Goal: Information Seeking & Learning: Learn about a topic

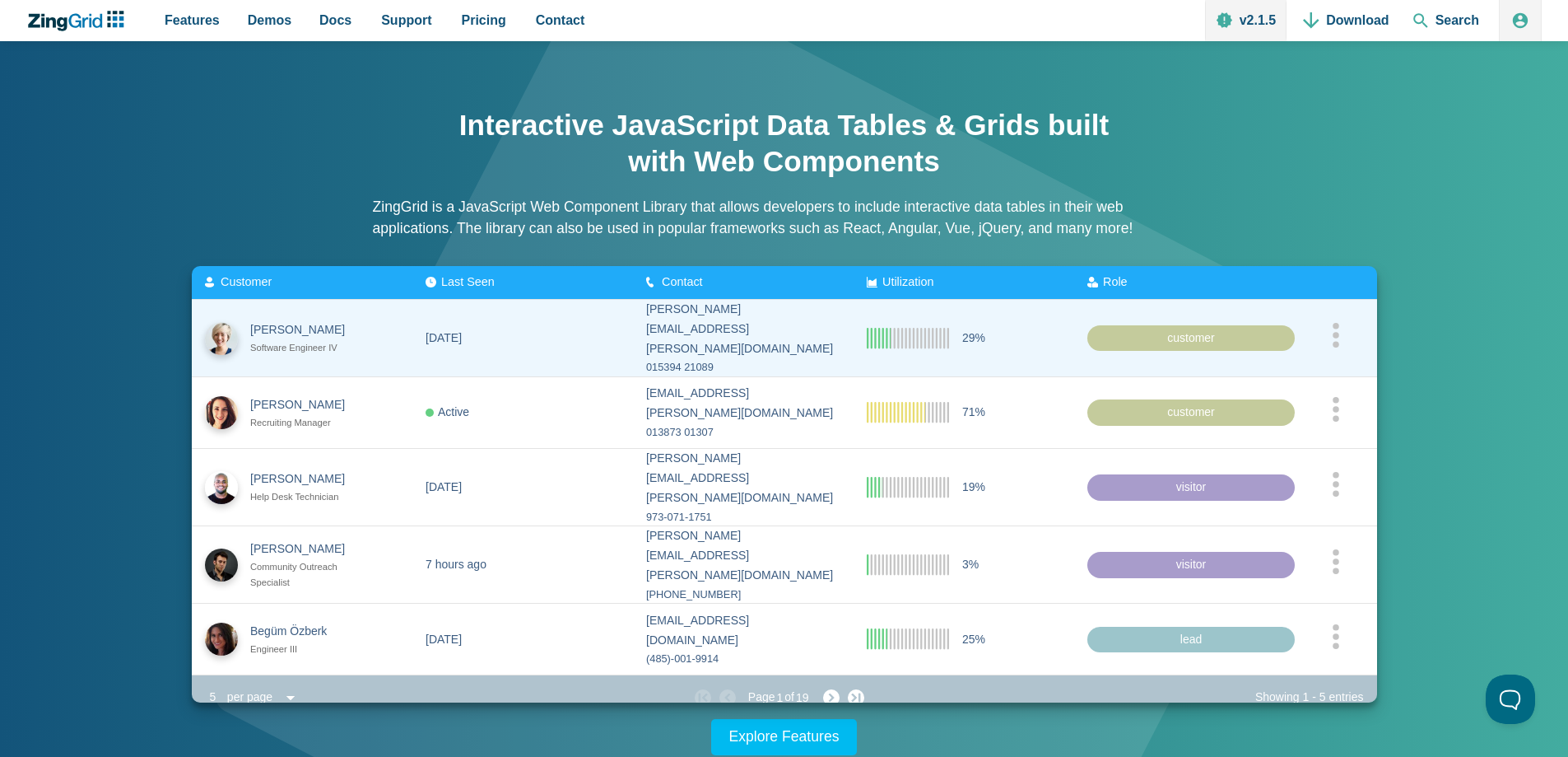
click at [1198, 333] on div "customer" at bounding box center [1191, 338] width 207 height 27
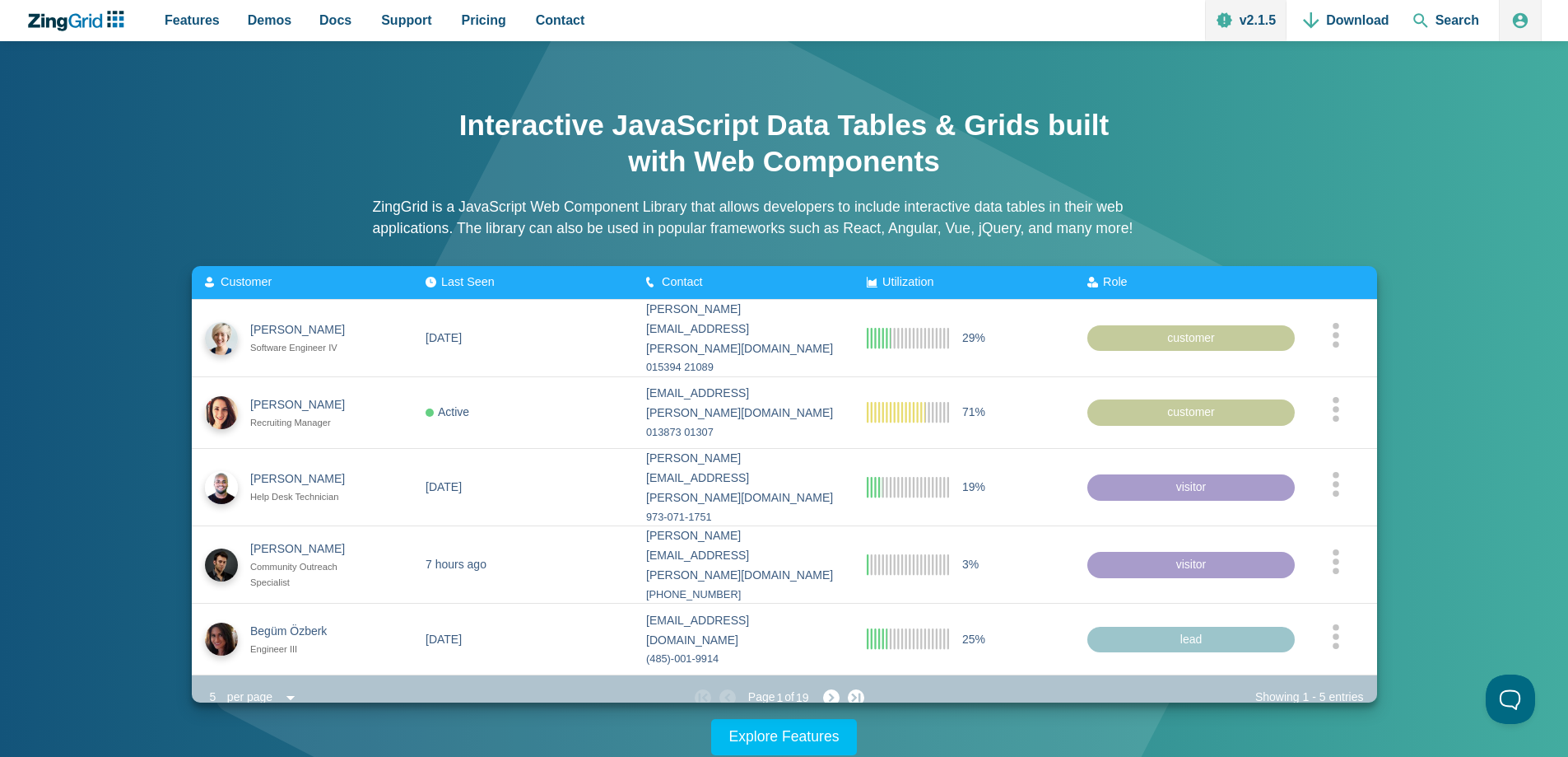
click at [1103, 279] on span "Role" at bounding box center [1115, 281] width 25 height 13
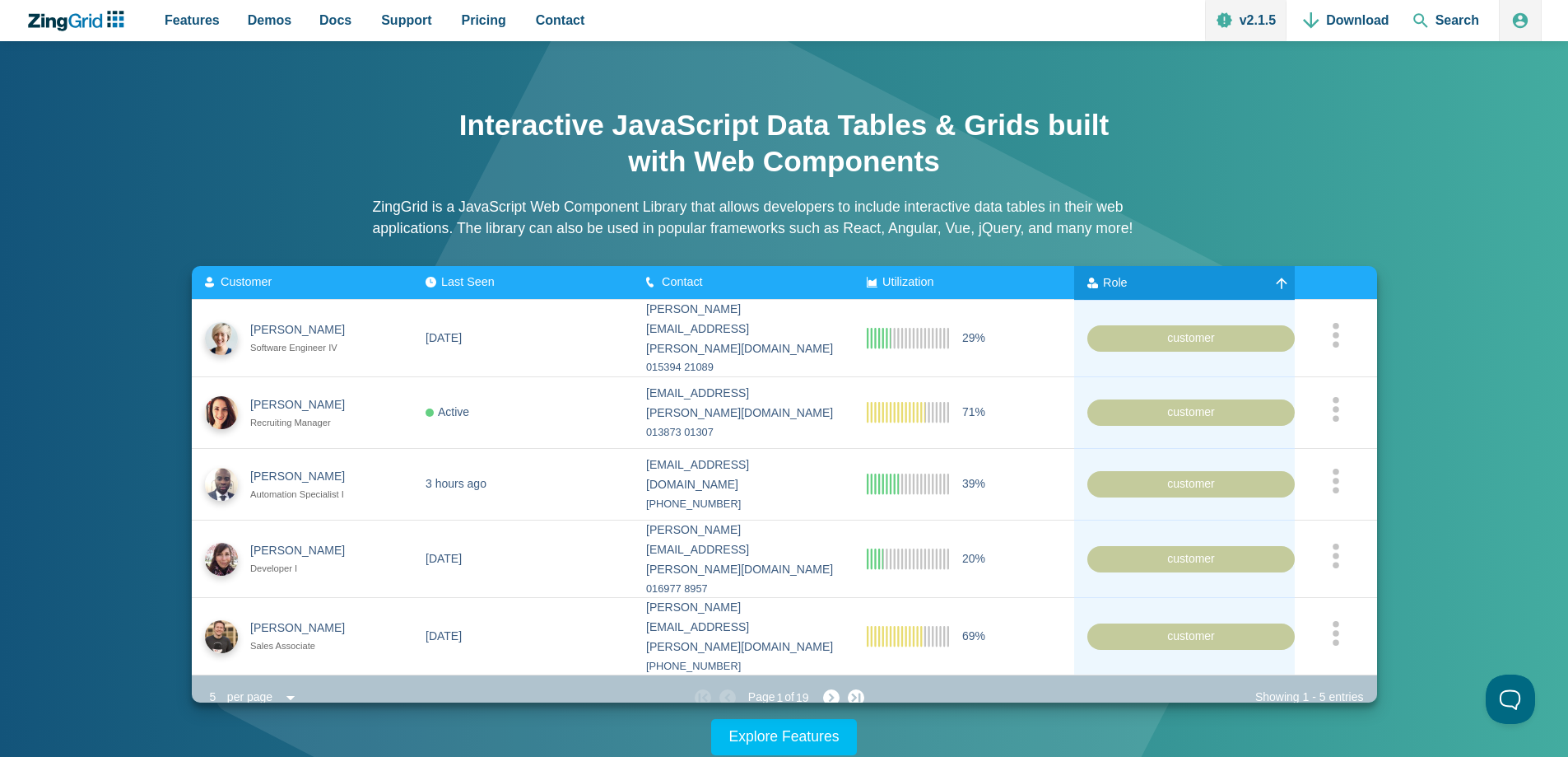
click at [1113, 280] on span "Role" at bounding box center [1115, 281] width 25 height 13
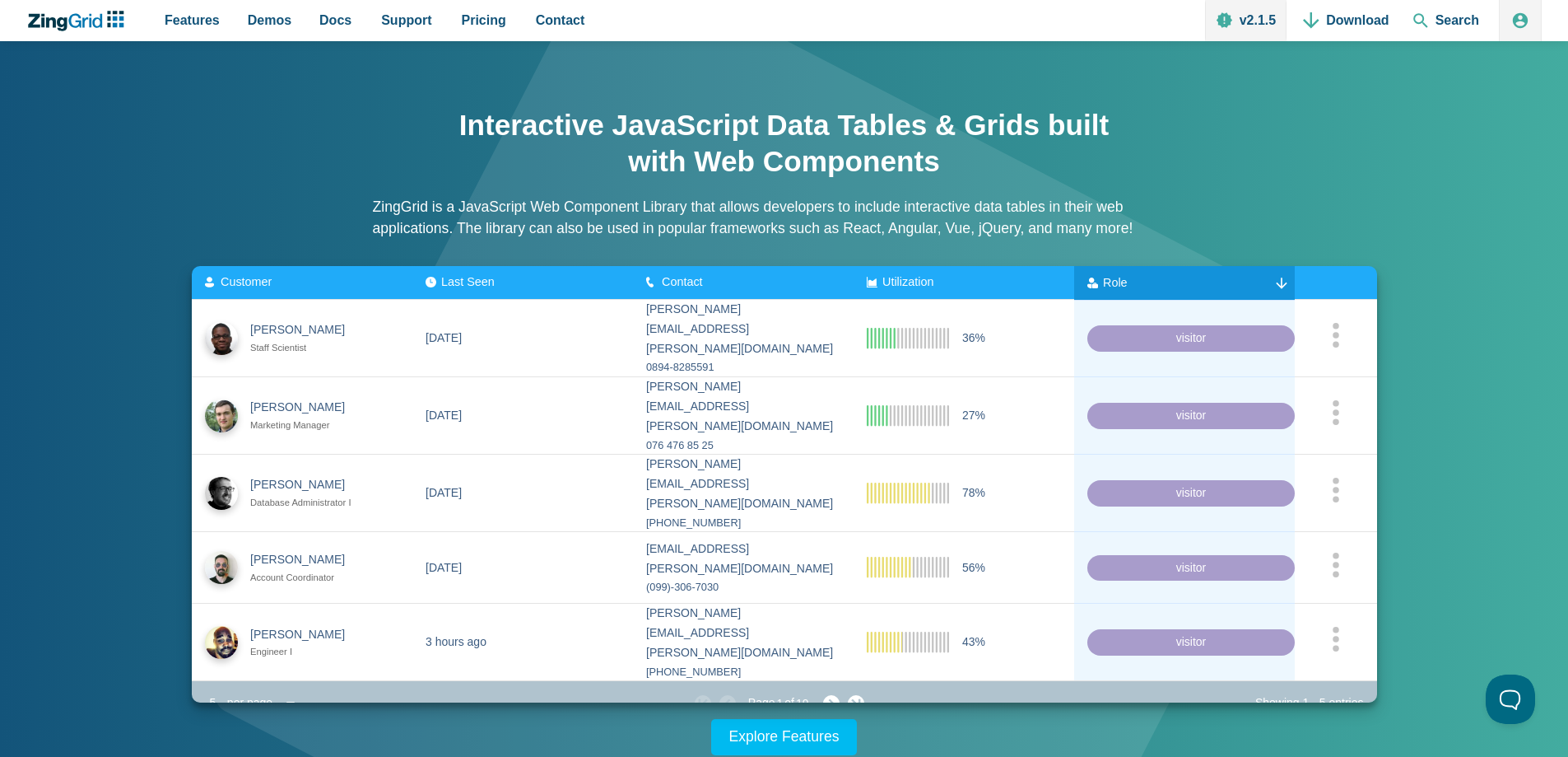
click at [1278, 280] on zg-icon "App Content" at bounding box center [1281, 282] width 17 height 17
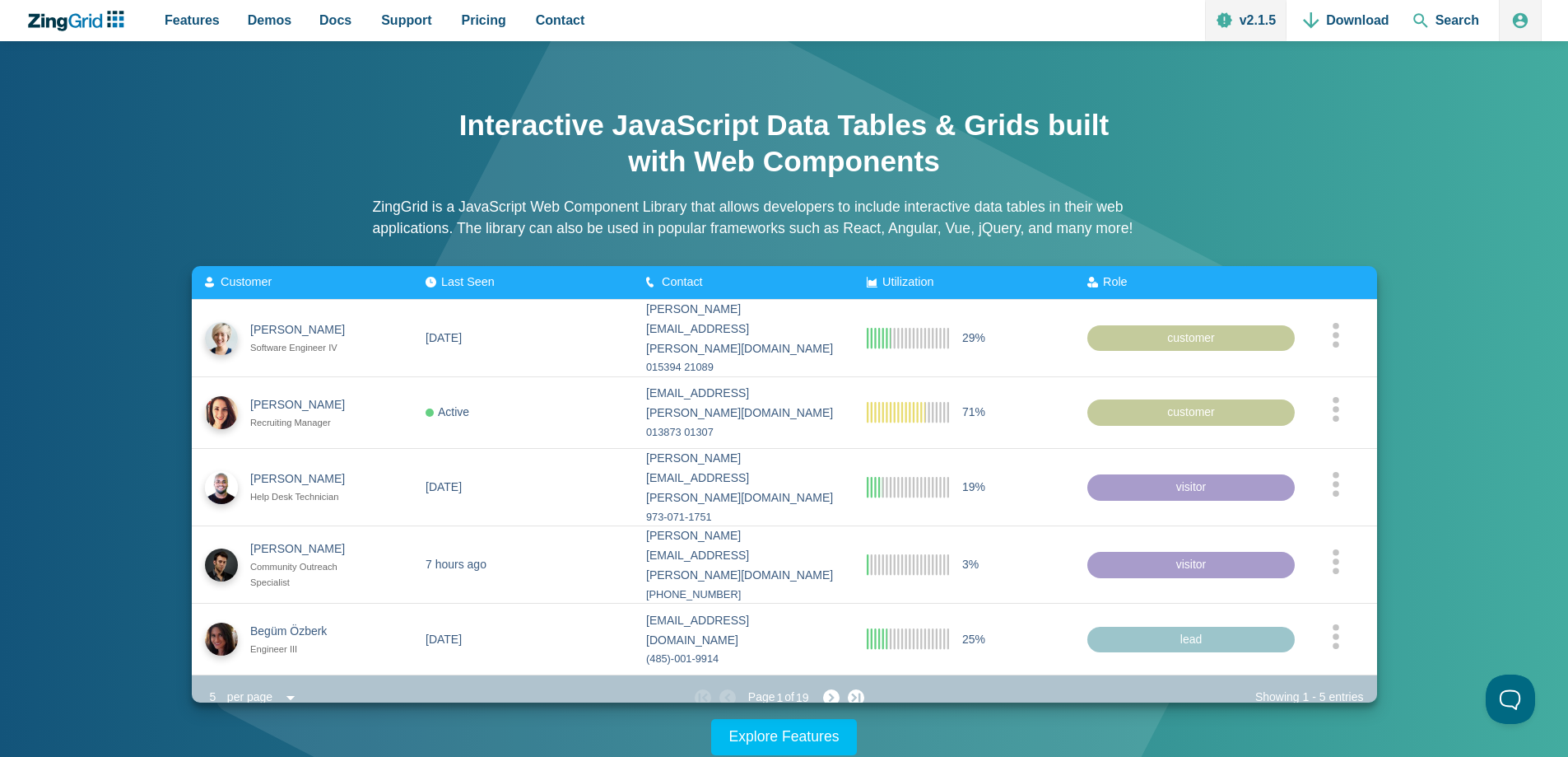
click at [894, 276] on span "Utilization" at bounding box center [908, 281] width 51 height 13
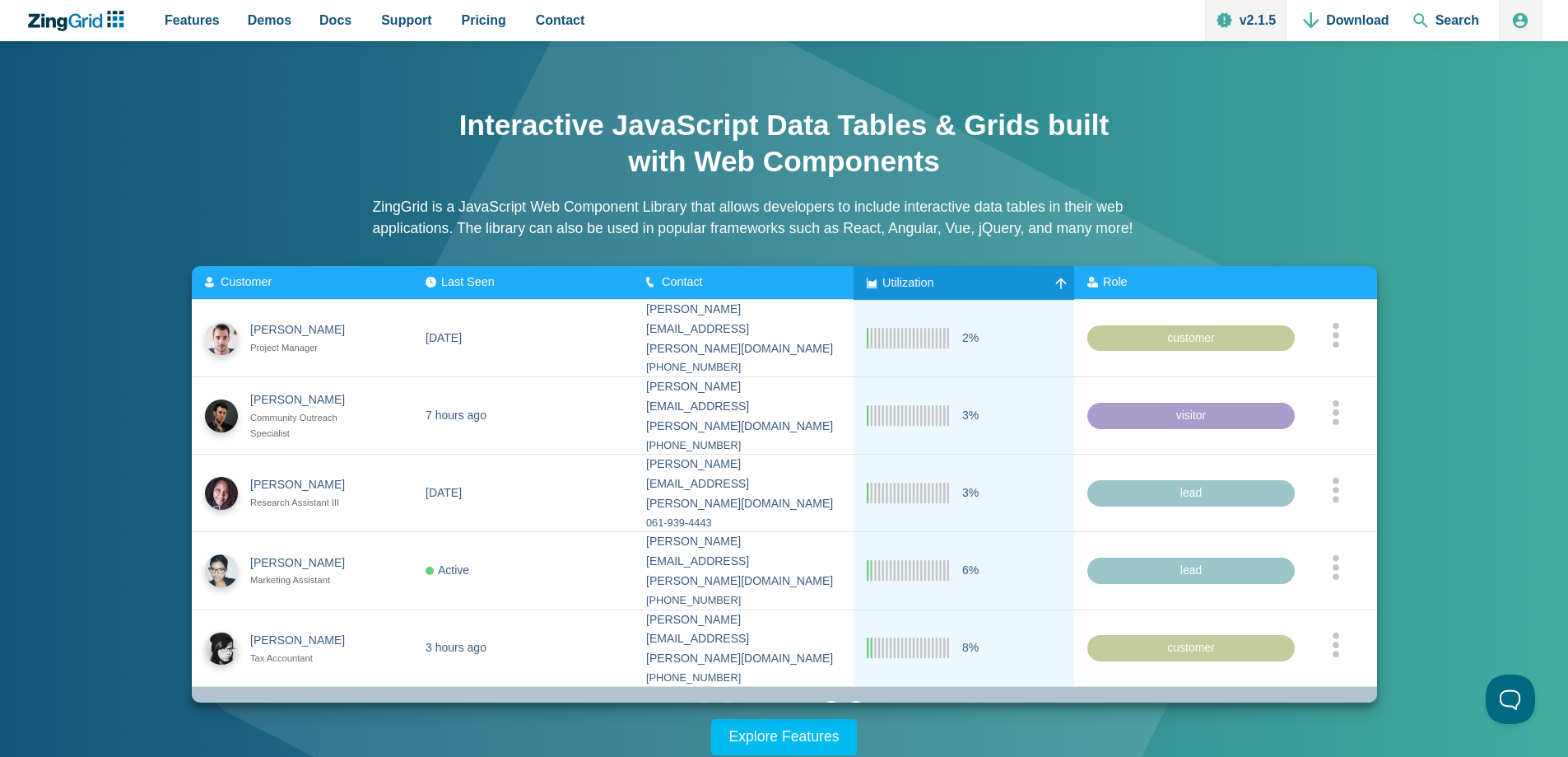
click at [728, 277] on div "Contact" at bounding box center [695, 282] width 97 height 13
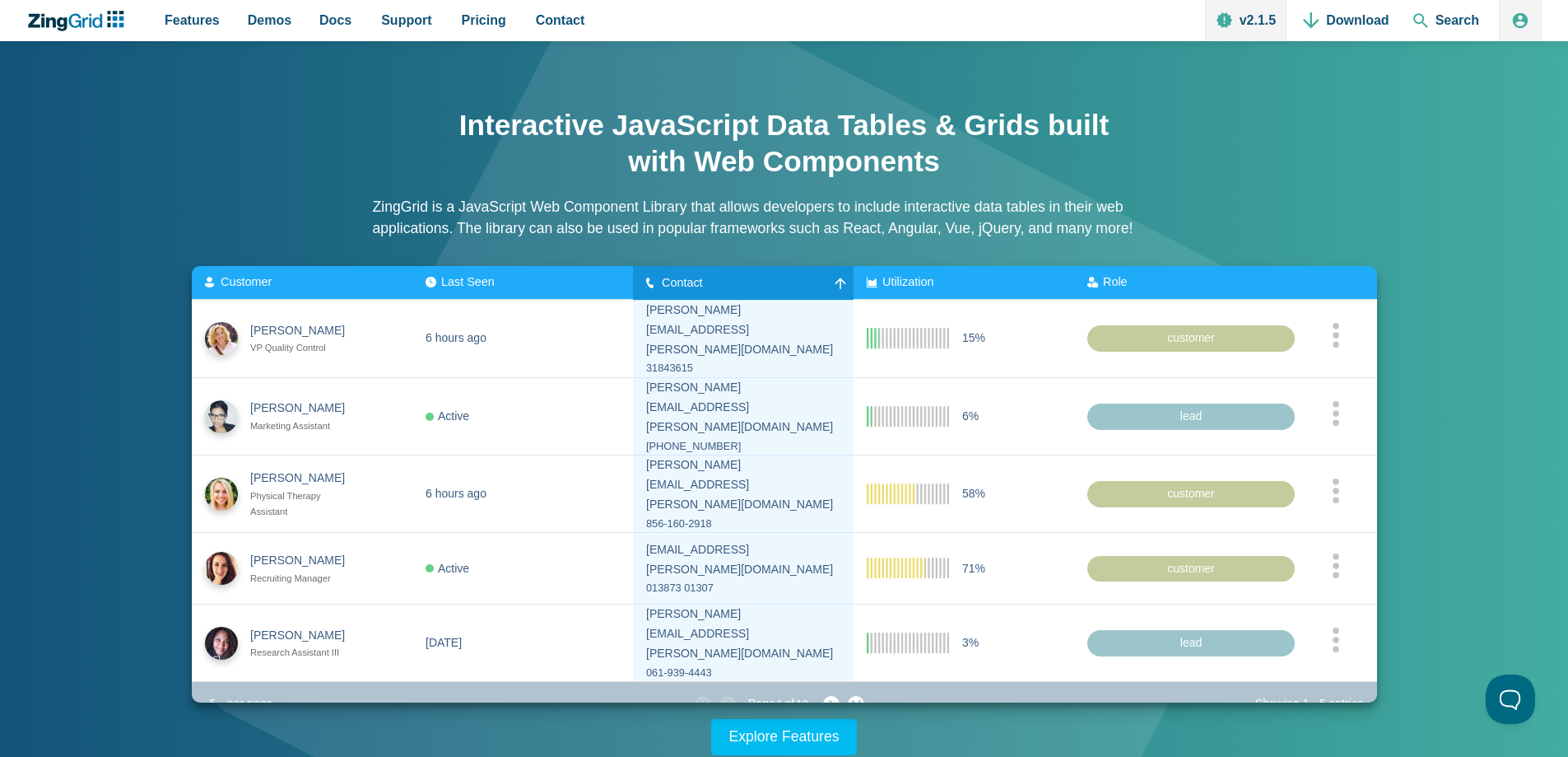
click at [517, 283] on div "Last Seen" at bounding box center [474, 282] width 97 height 13
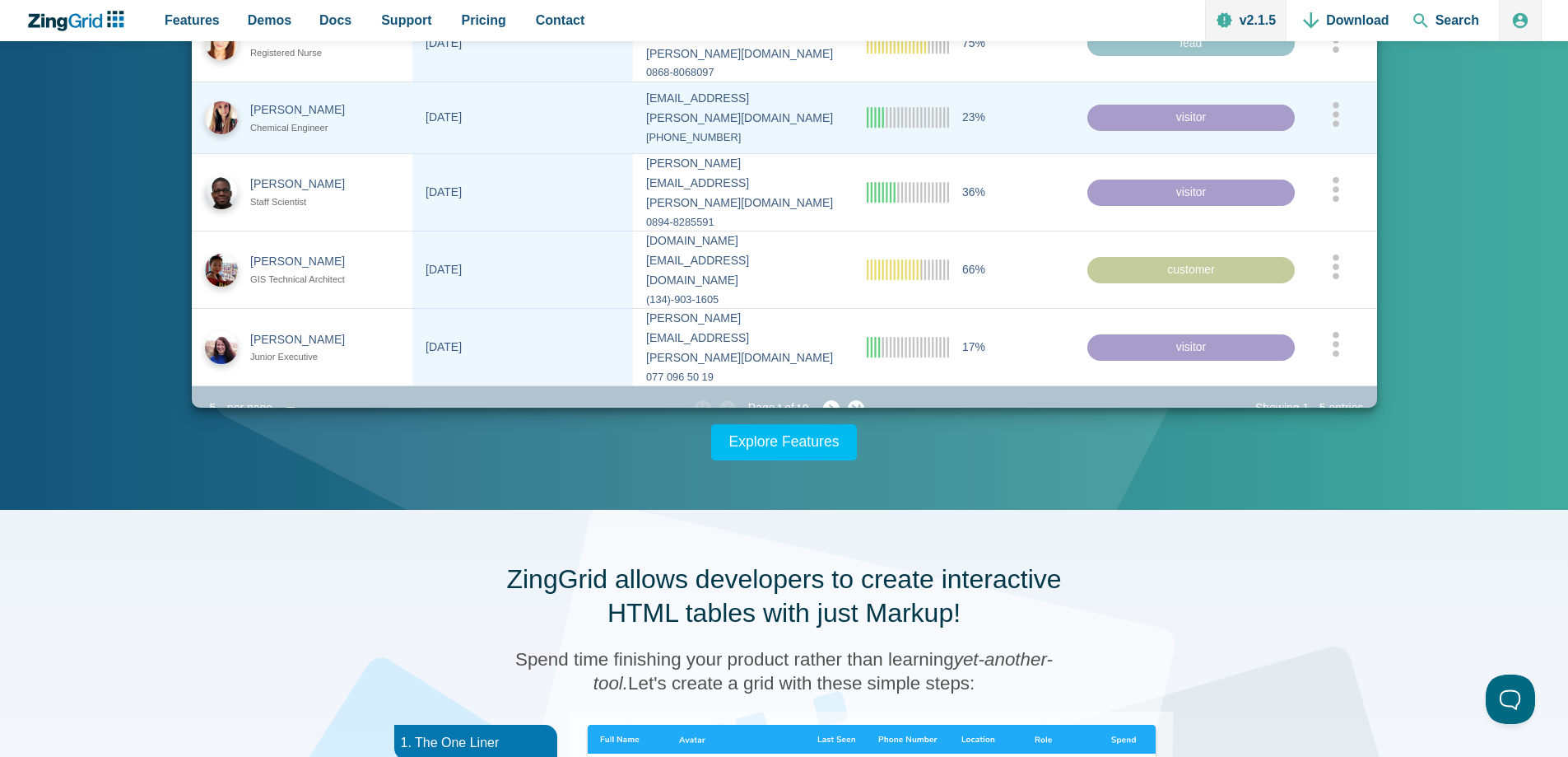
scroll to position [330, 0]
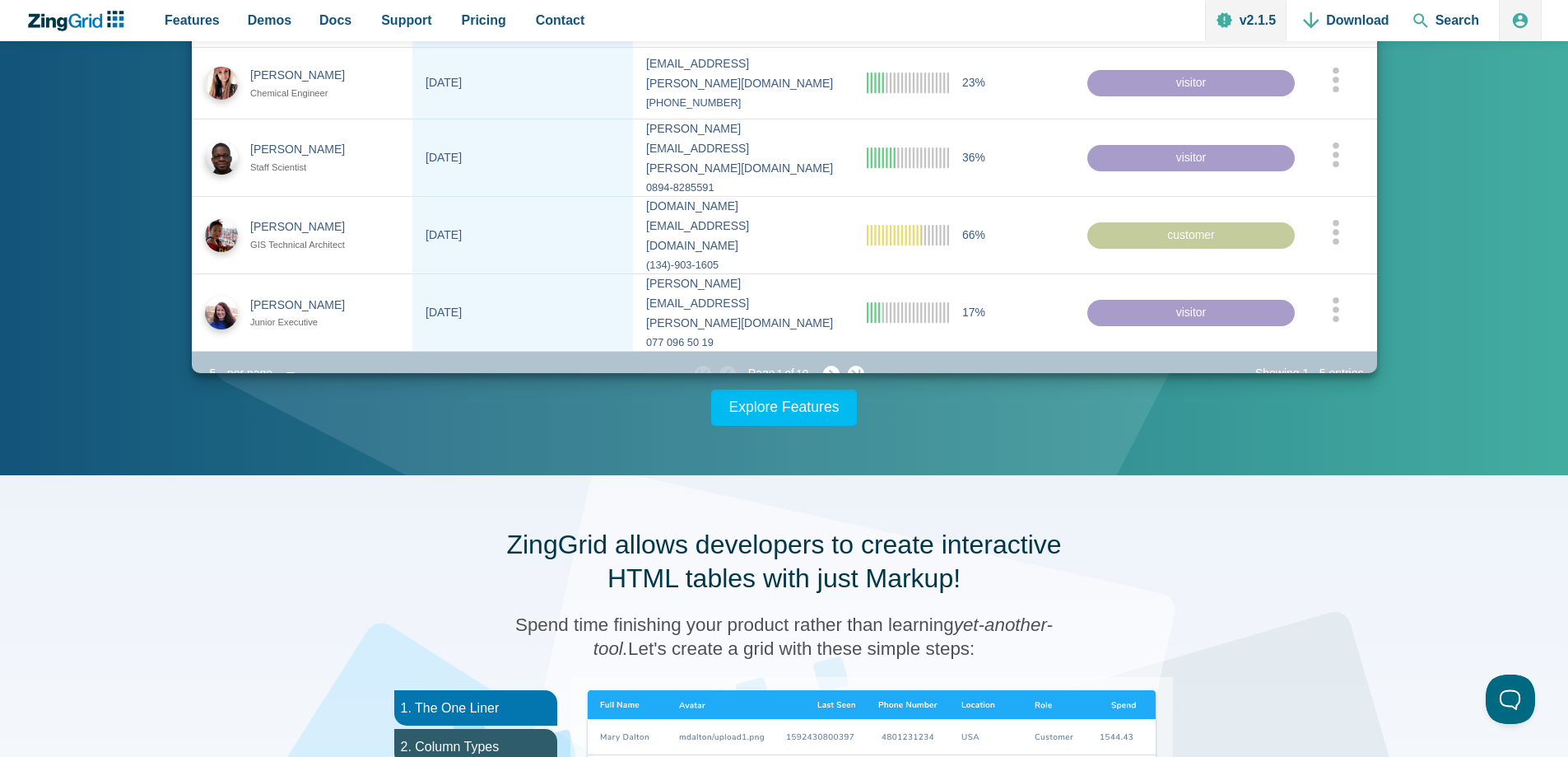
click at [287, 363] on div "App Content" at bounding box center [291, 374] width 25 height 23
click at [955, 419] on div "App Content" at bounding box center [784, 378] width 1568 height 757
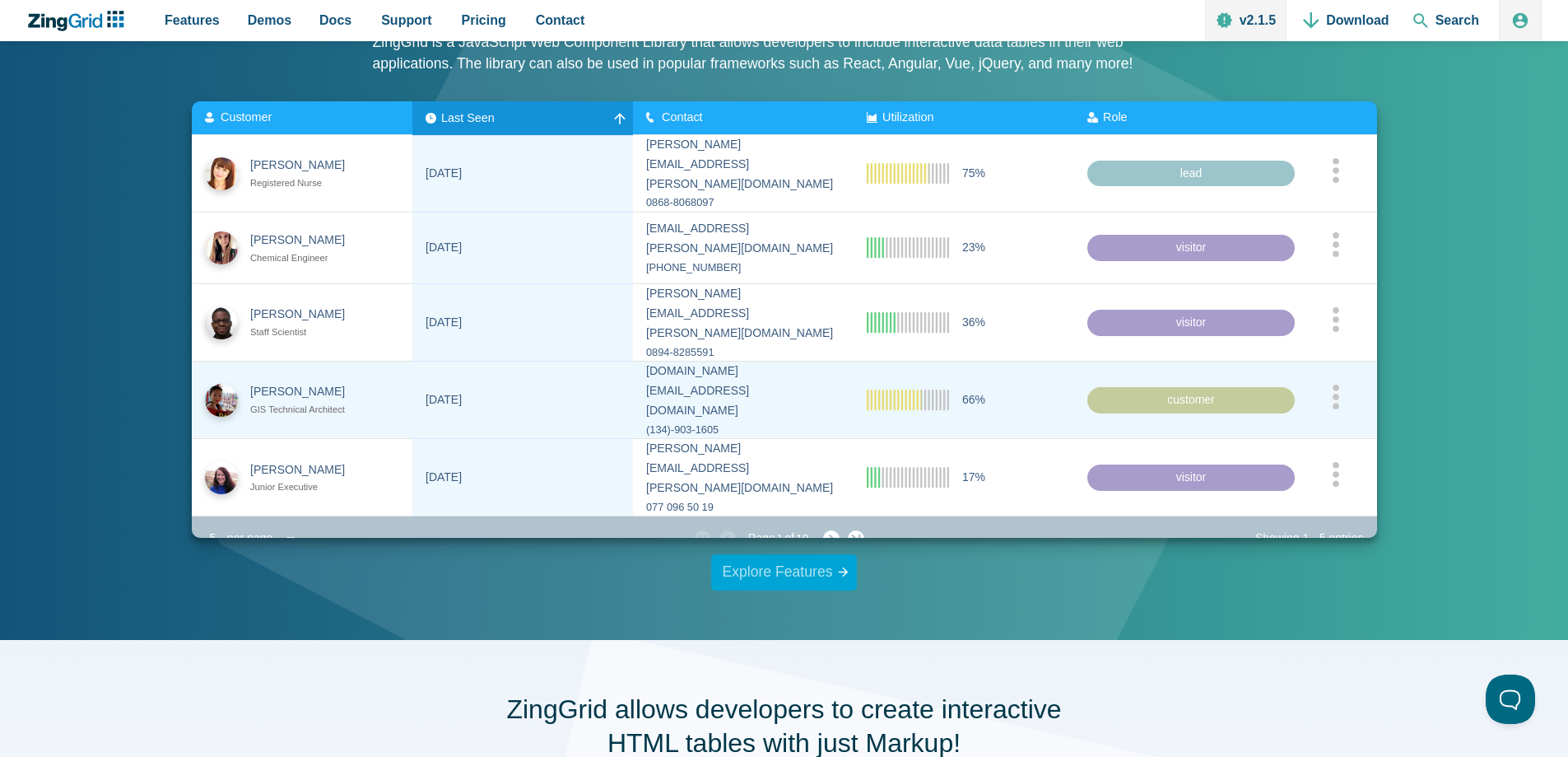
scroll to position [82, 0]
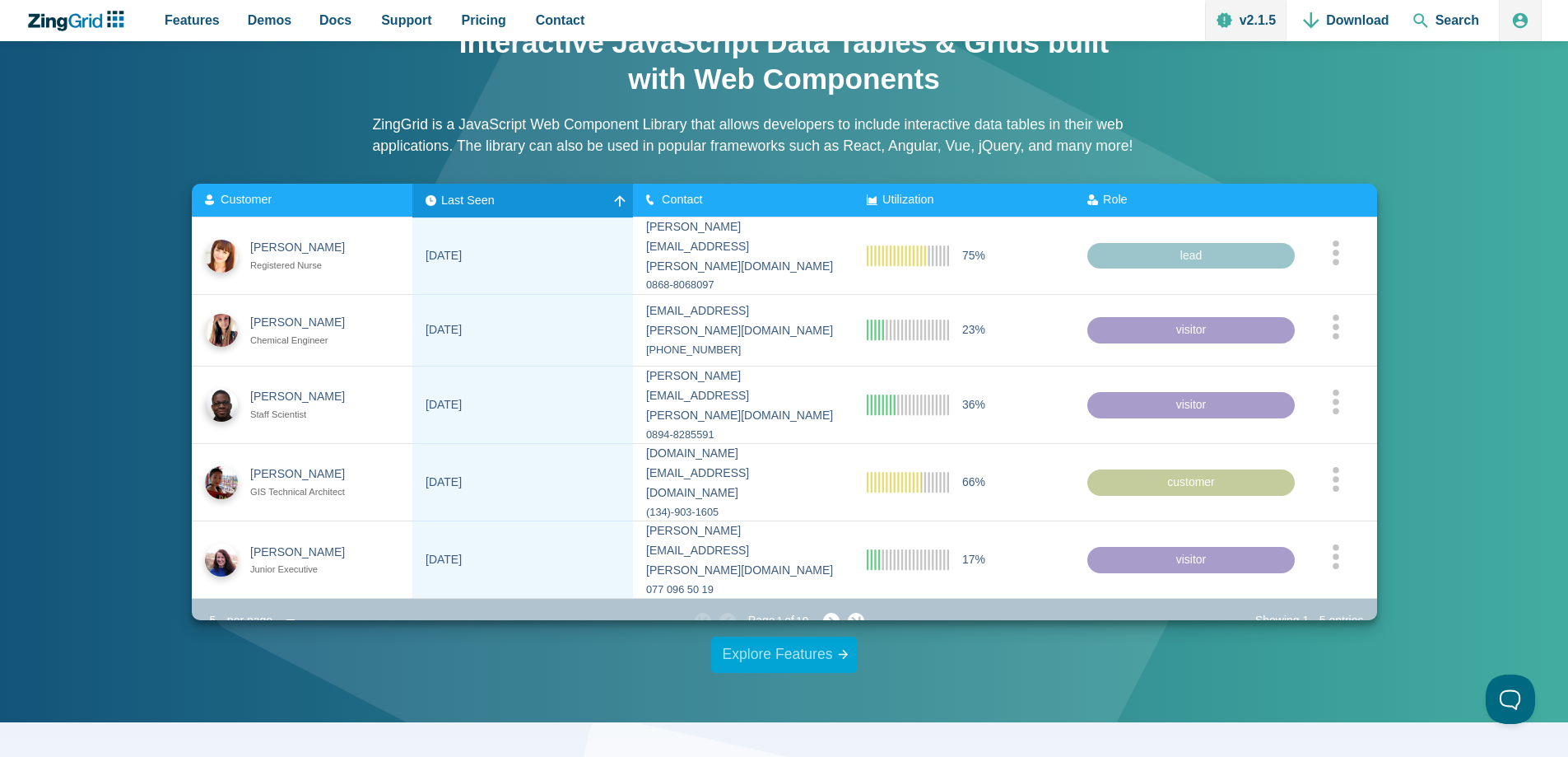
click at [843, 652] on link "Explore Features" at bounding box center [784, 654] width 146 height 36
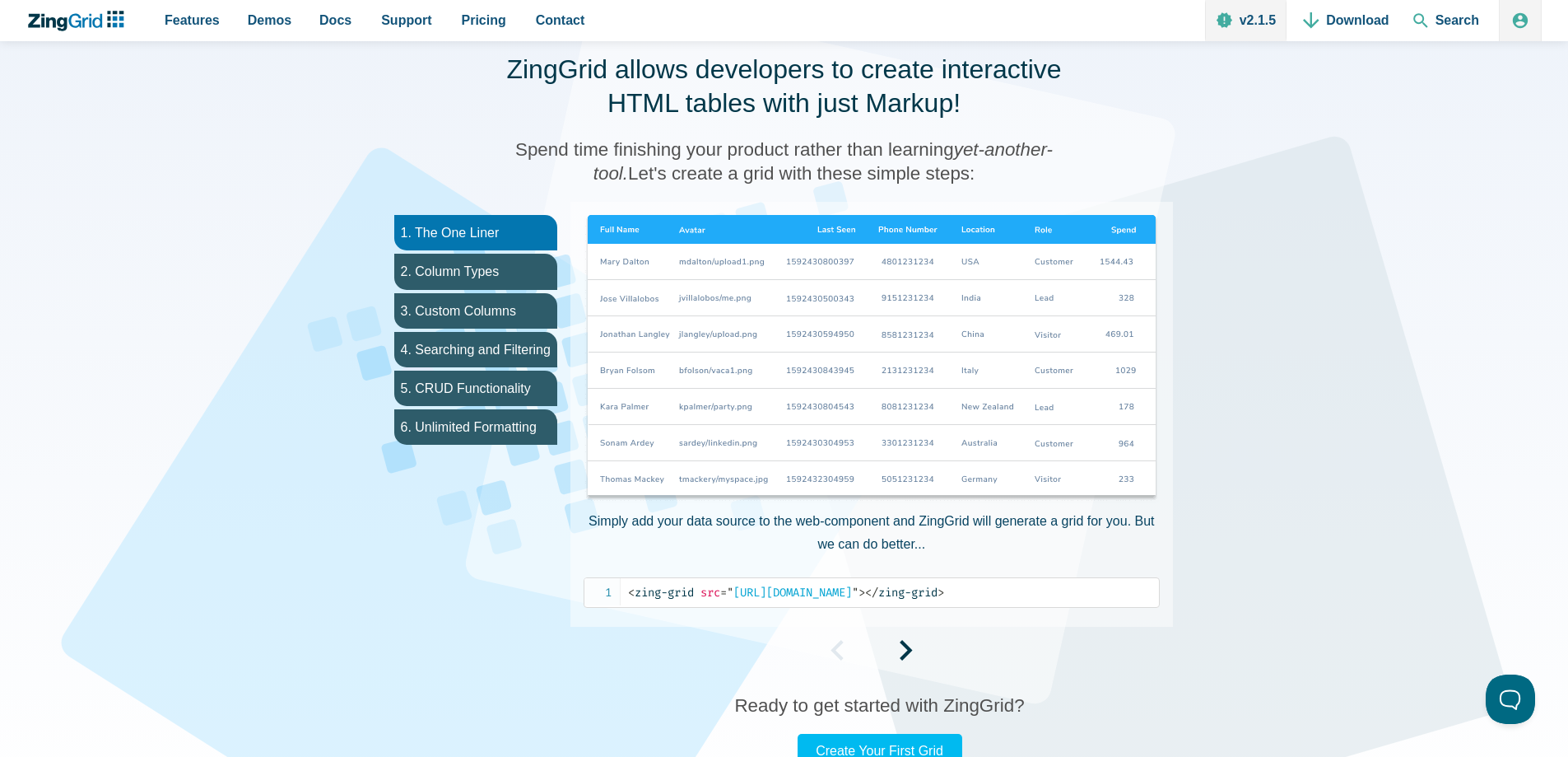
click at [637, 228] on img "App Content" at bounding box center [872, 358] width 576 height 288
click at [493, 274] on li "2. Column Types" at bounding box center [476, 271] width 163 height 35
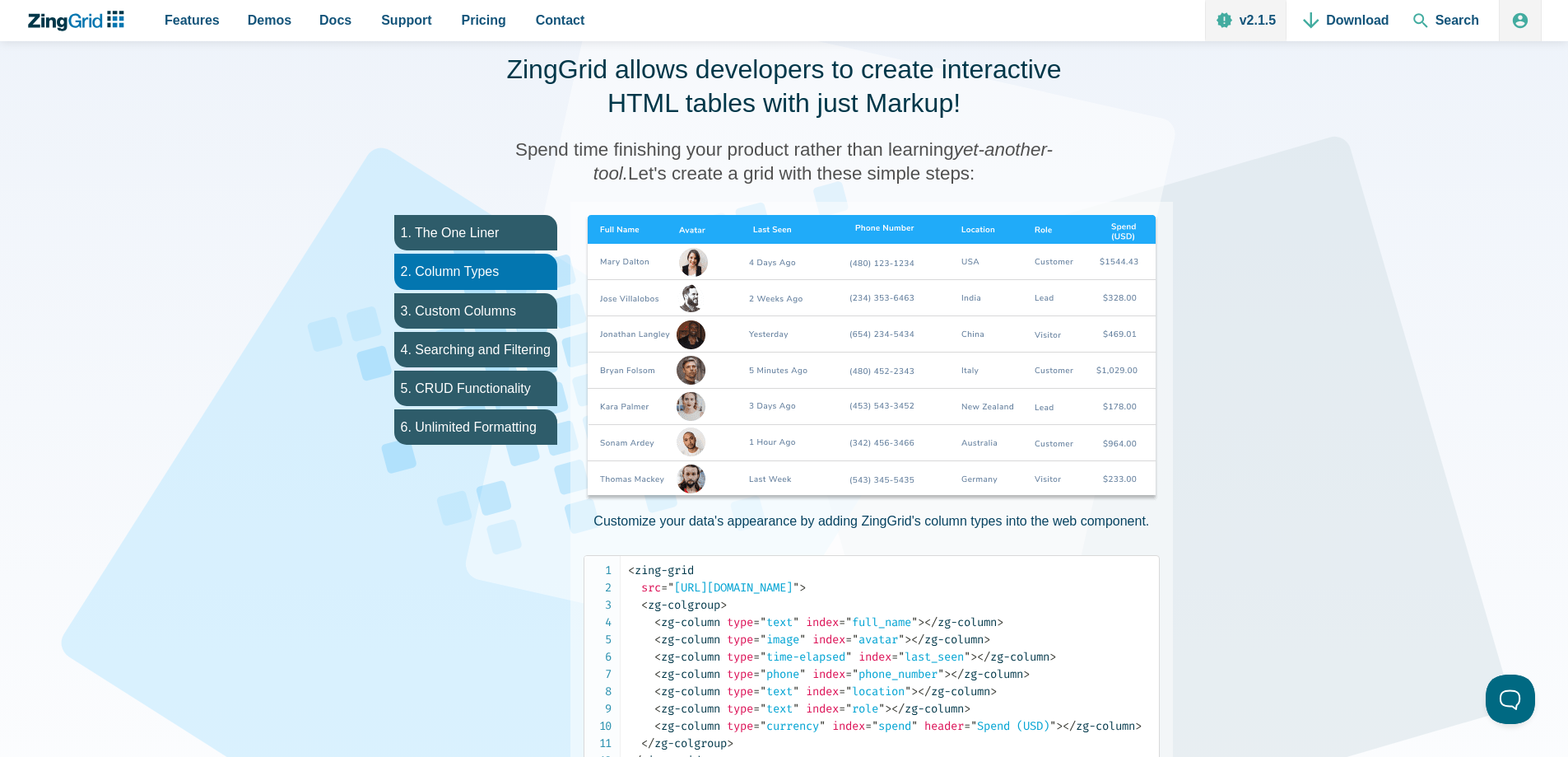
click at [622, 231] on img "App Content" at bounding box center [872, 358] width 576 height 288
click at [719, 228] on img "App Content" at bounding box center [872, 358] width 576 height 288
click at [492, 347] on li "4. Searching and Filtering" at bounding box center [476, 349] width 163 height 35
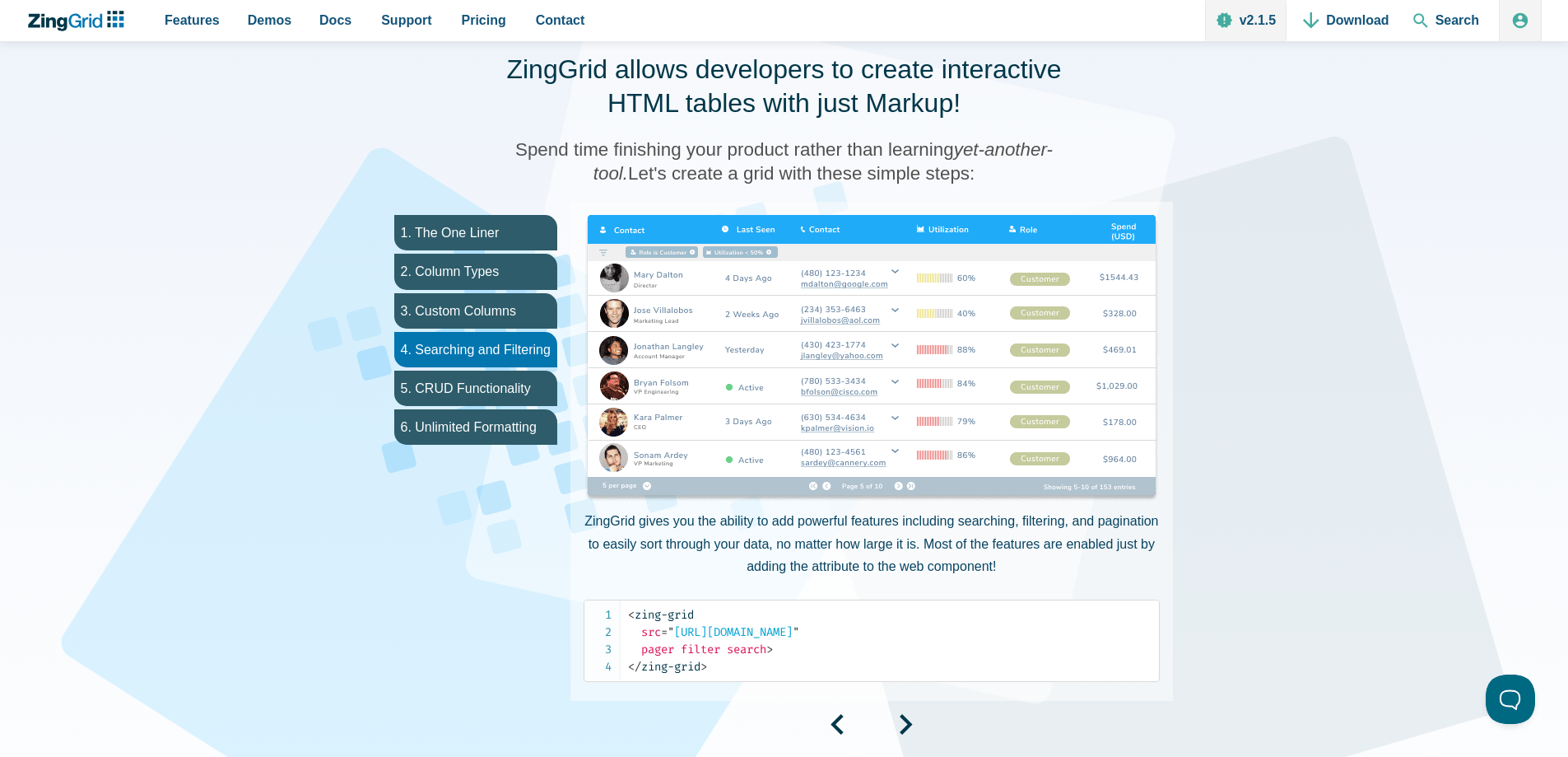
click at [784, 252] on img "App Content" at bounding box center [872, 358] width 576 height 288
click at [702, 255] on img "App Content" at bounding box center [872, 358] width 576 height 288
click at [900, 493] on img "App Content" at bounding box center [872, 358] width 576 height 288
click at [1144, 251] on img "App Content" at bounding box center [872, 358] width 576 height 288
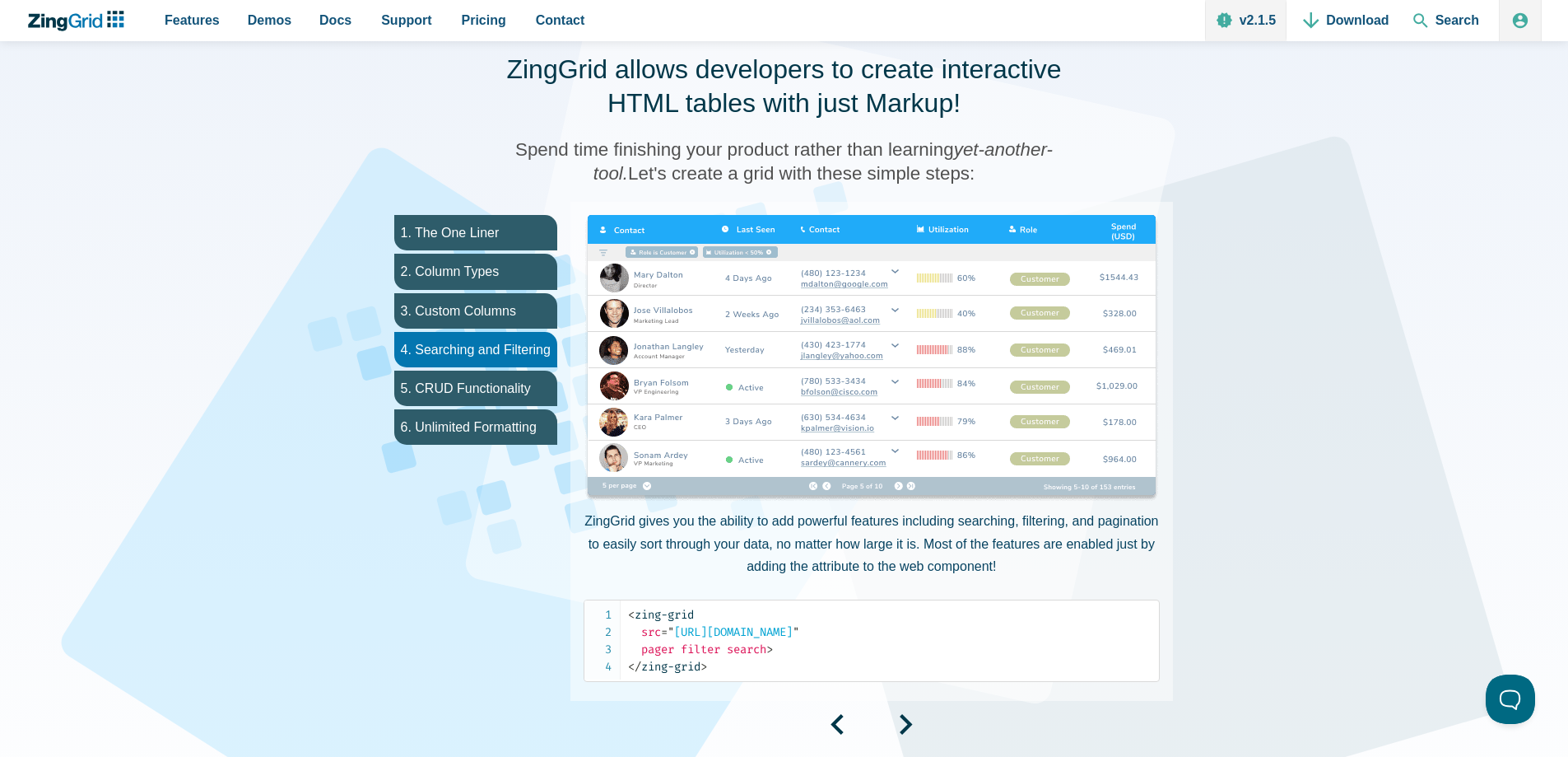
click at [1114, 226] on img "App Content" at bounding box center [872, 358] width 576 height 288
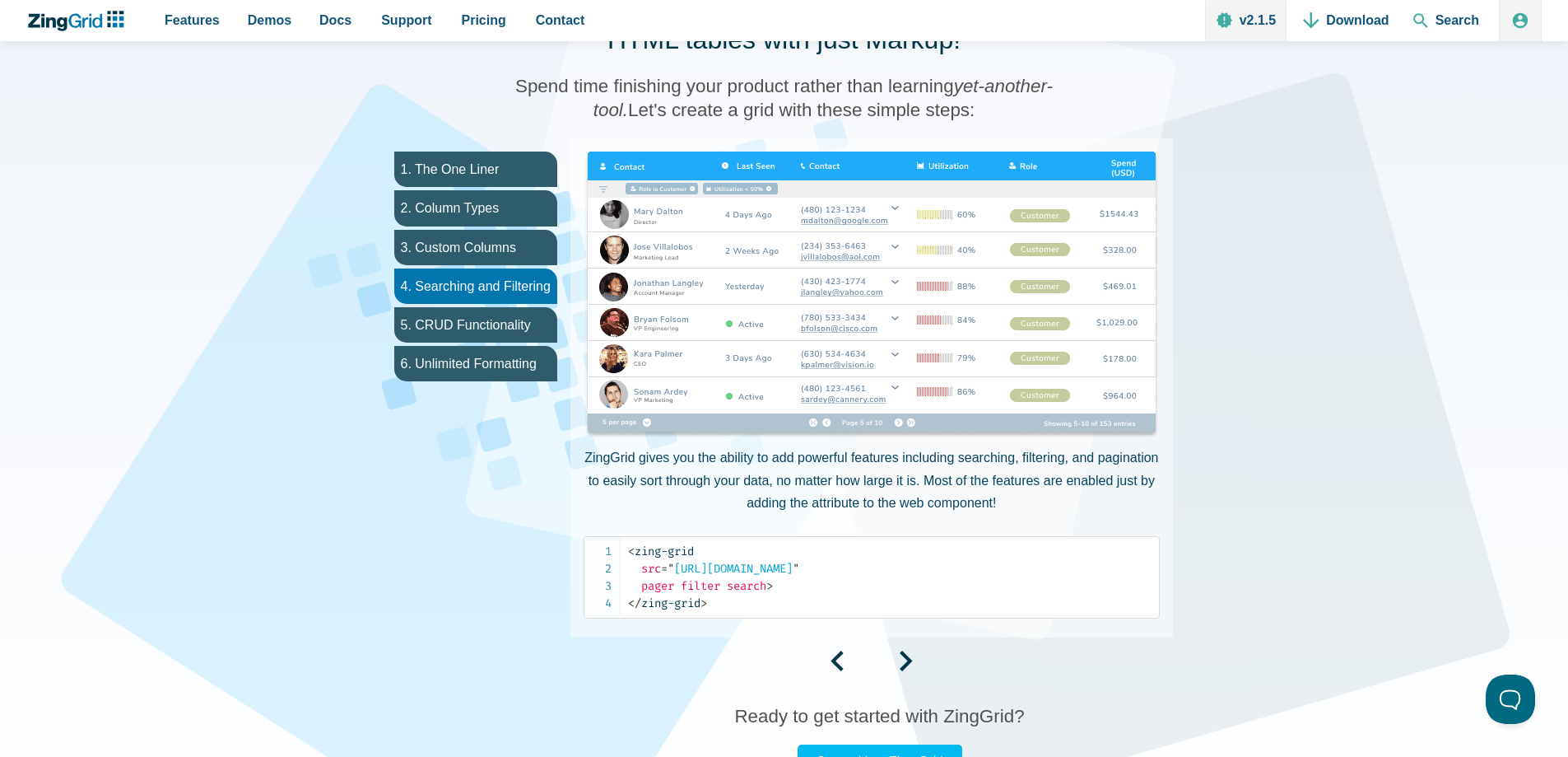
scroll to position [1051, 0]
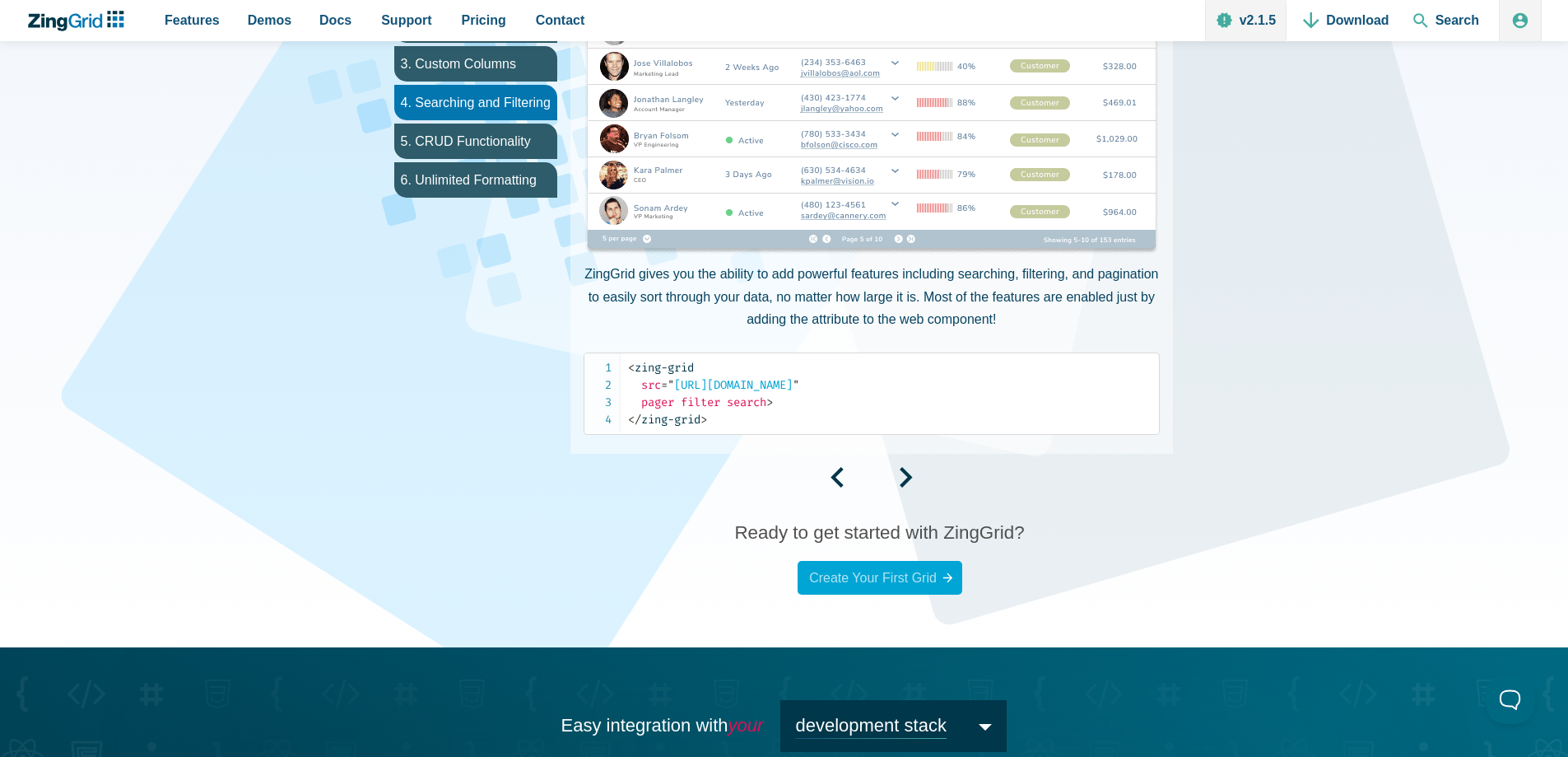
click at [914, 585] on link "Create Your First Grid" at bounding box center [880, 578] width 165 height 34
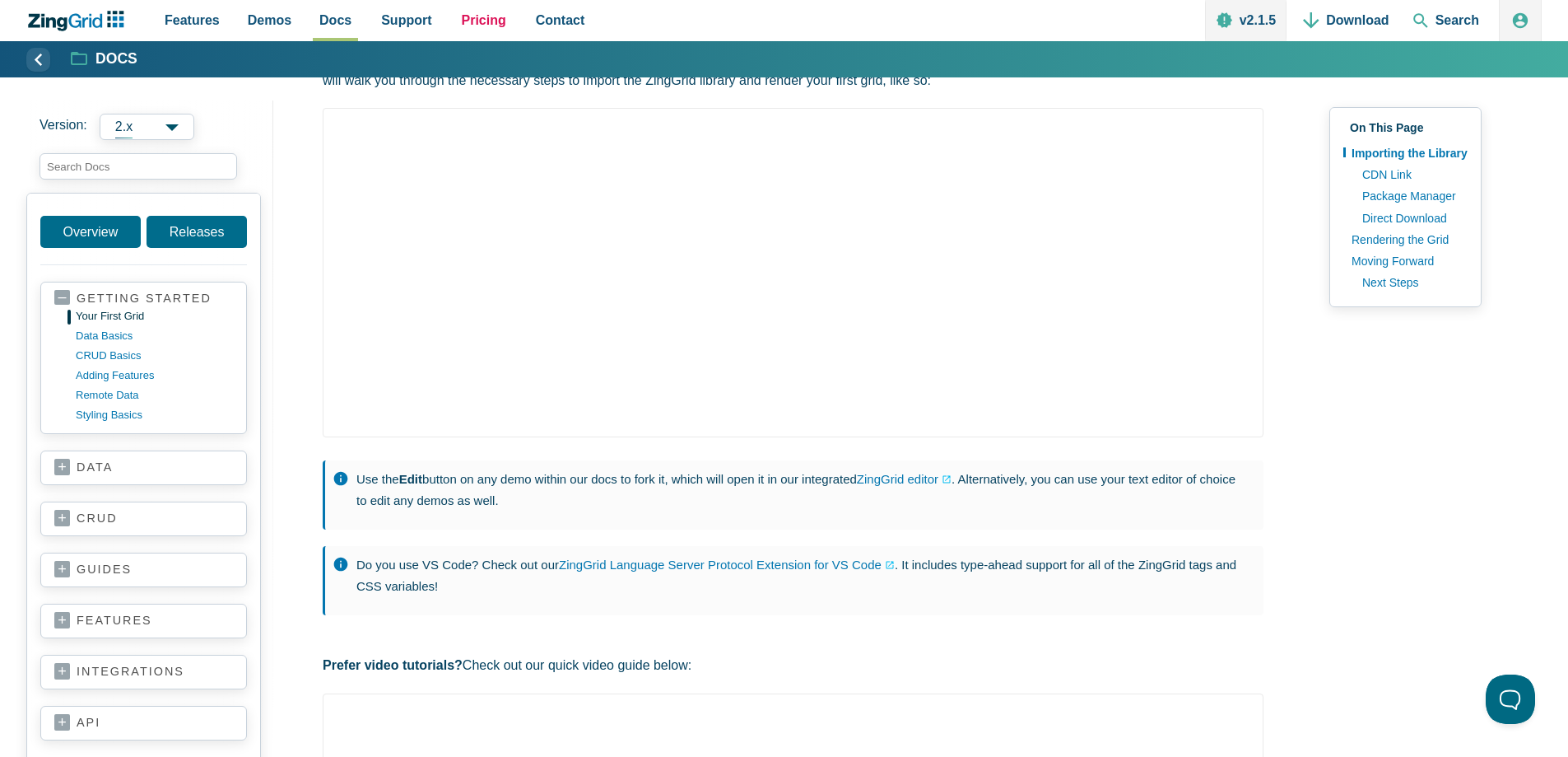
click at [476, 18] on span "Pricing" at bounding box center [484, 20] width 44 height 22
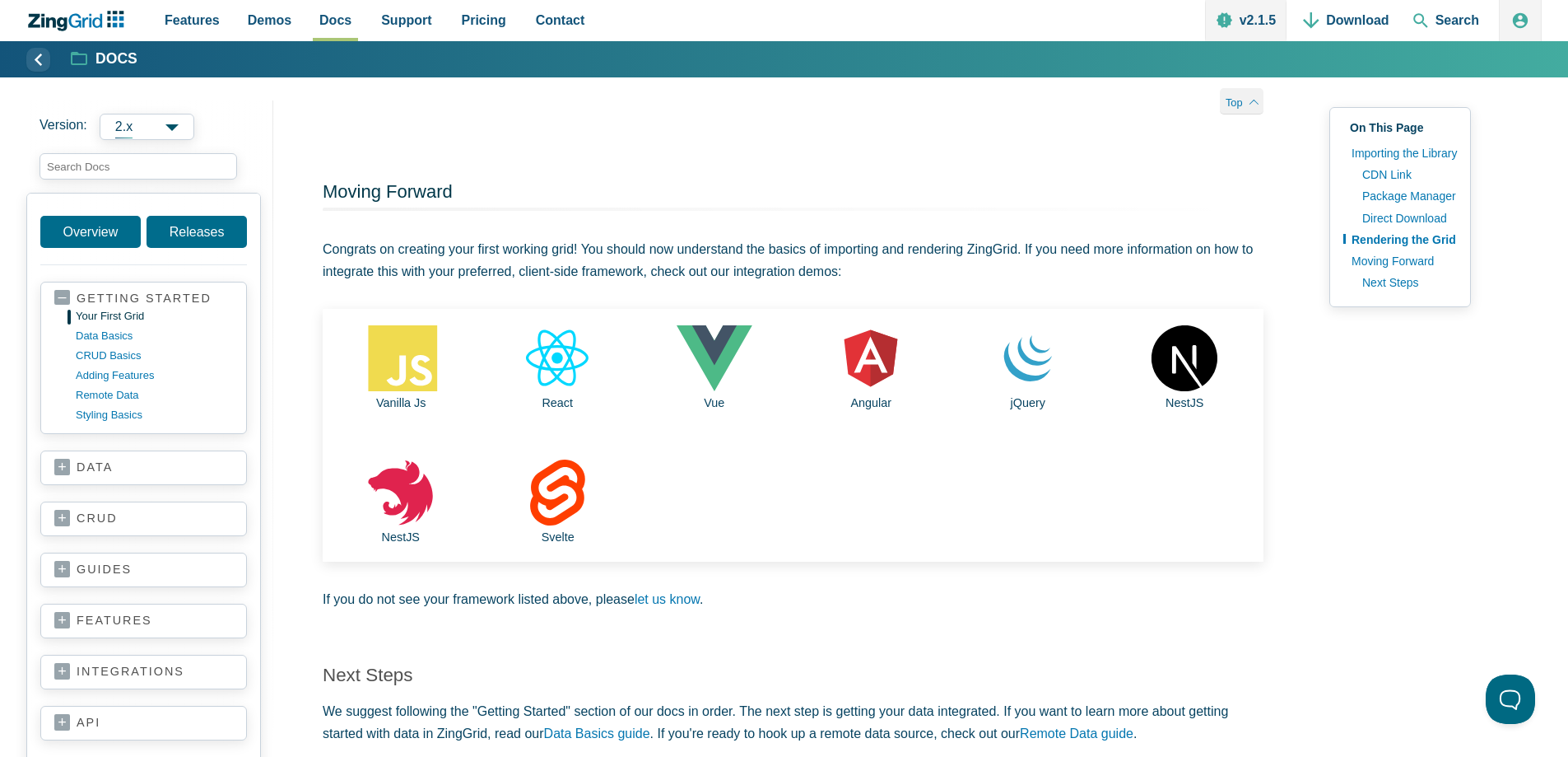
scroll to position [3129, 0]
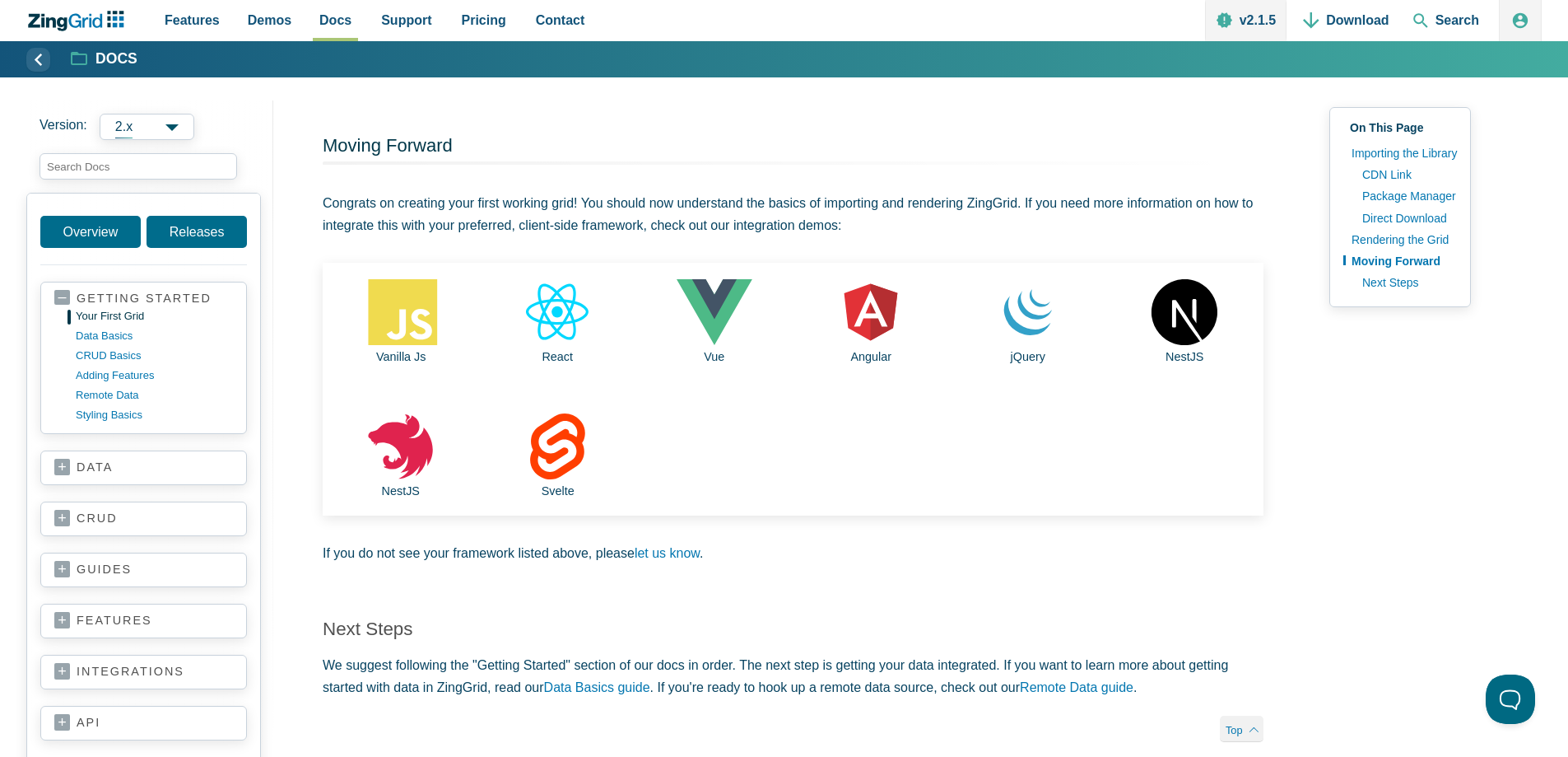
click at [67, 471] on link "data" at bounding box center [144, 467] width 179 height 17
click at [93, 609] on link "MongoDB" at bounding box center [156, 604] width 157 height 20
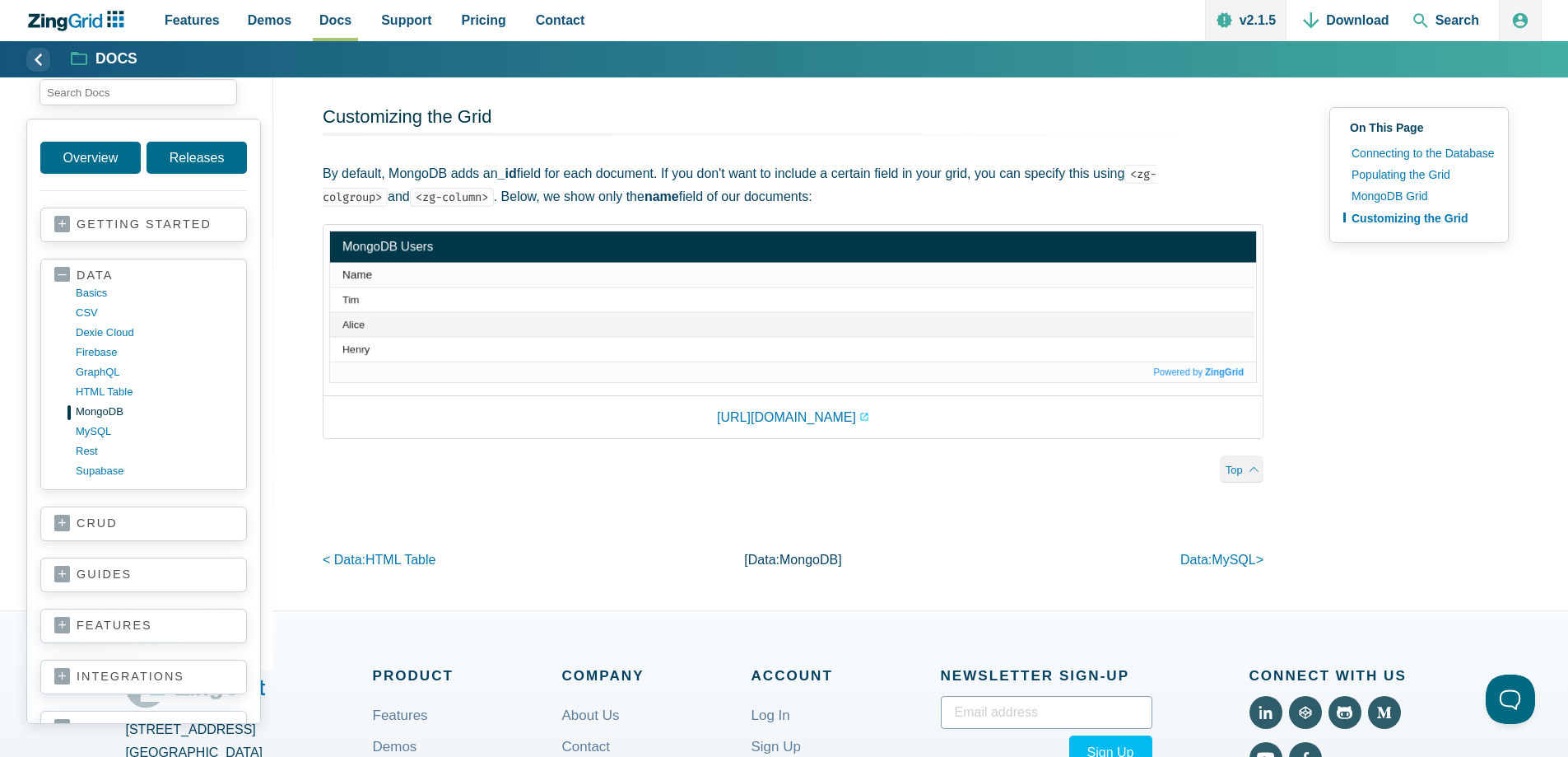
scroll to position [1729, 0]
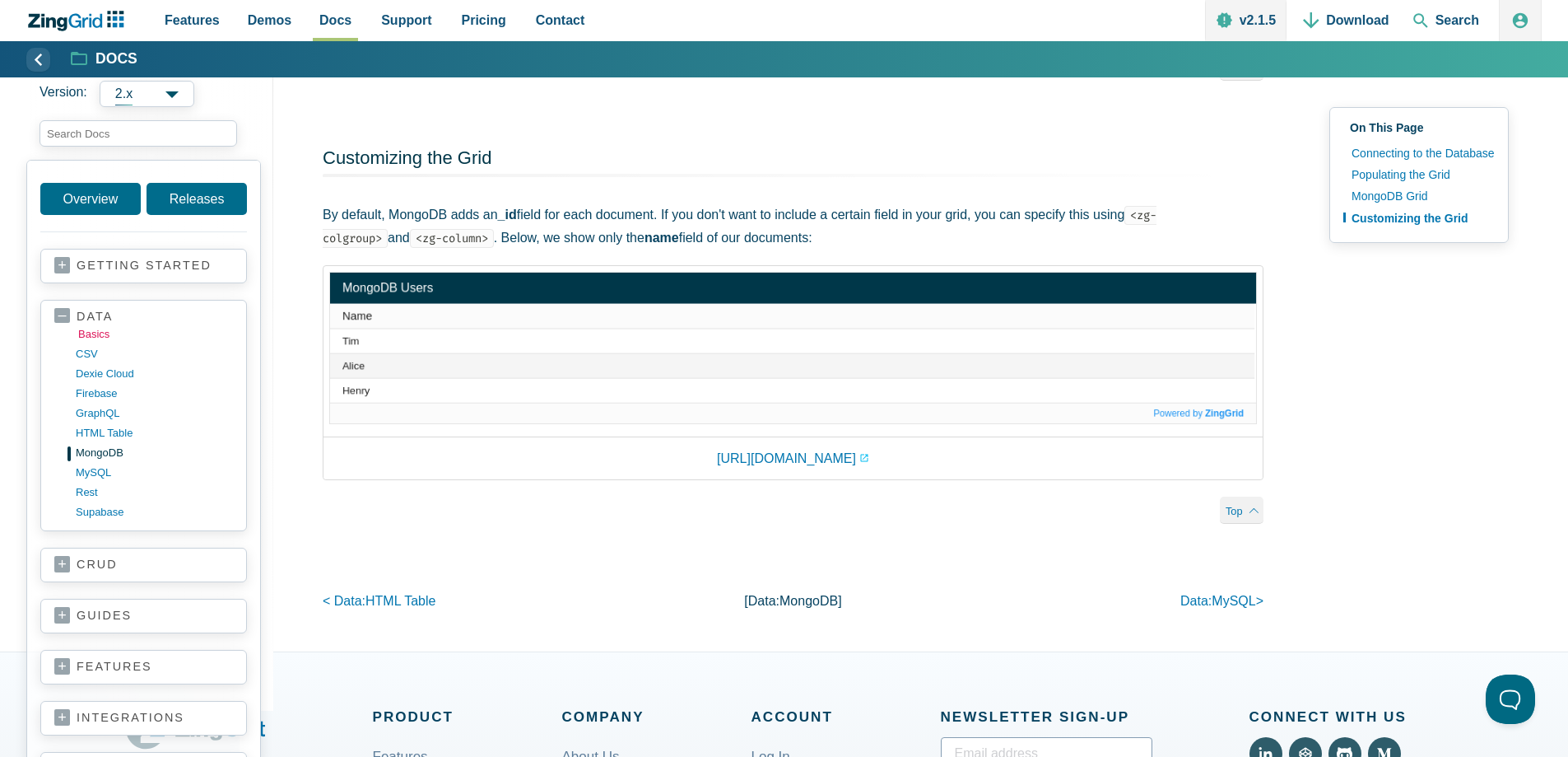
click at [98, 344] on link "basics" at bounding box center [156, 334] width 157 height 20
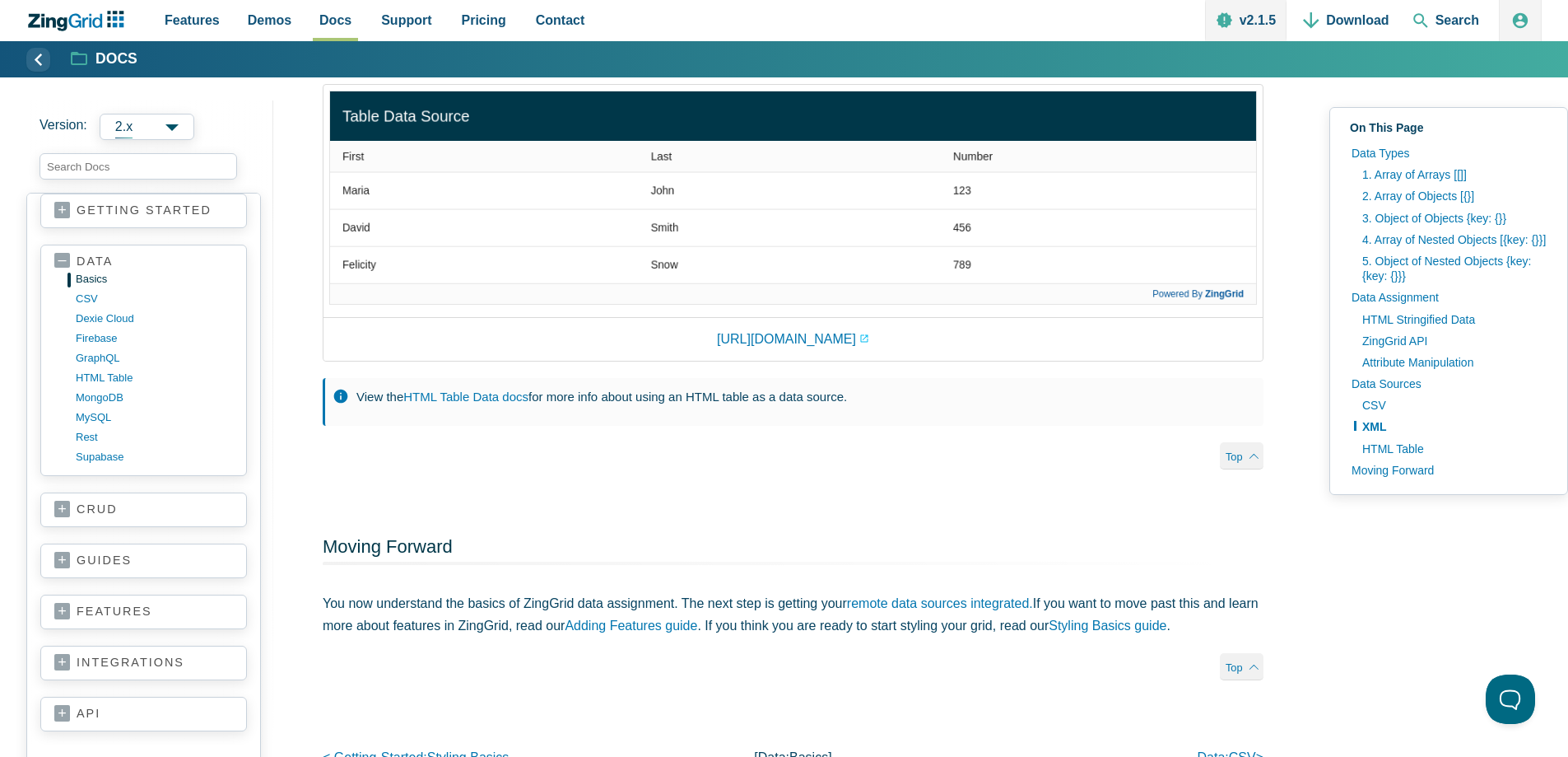
scroll to position [5599, 0]
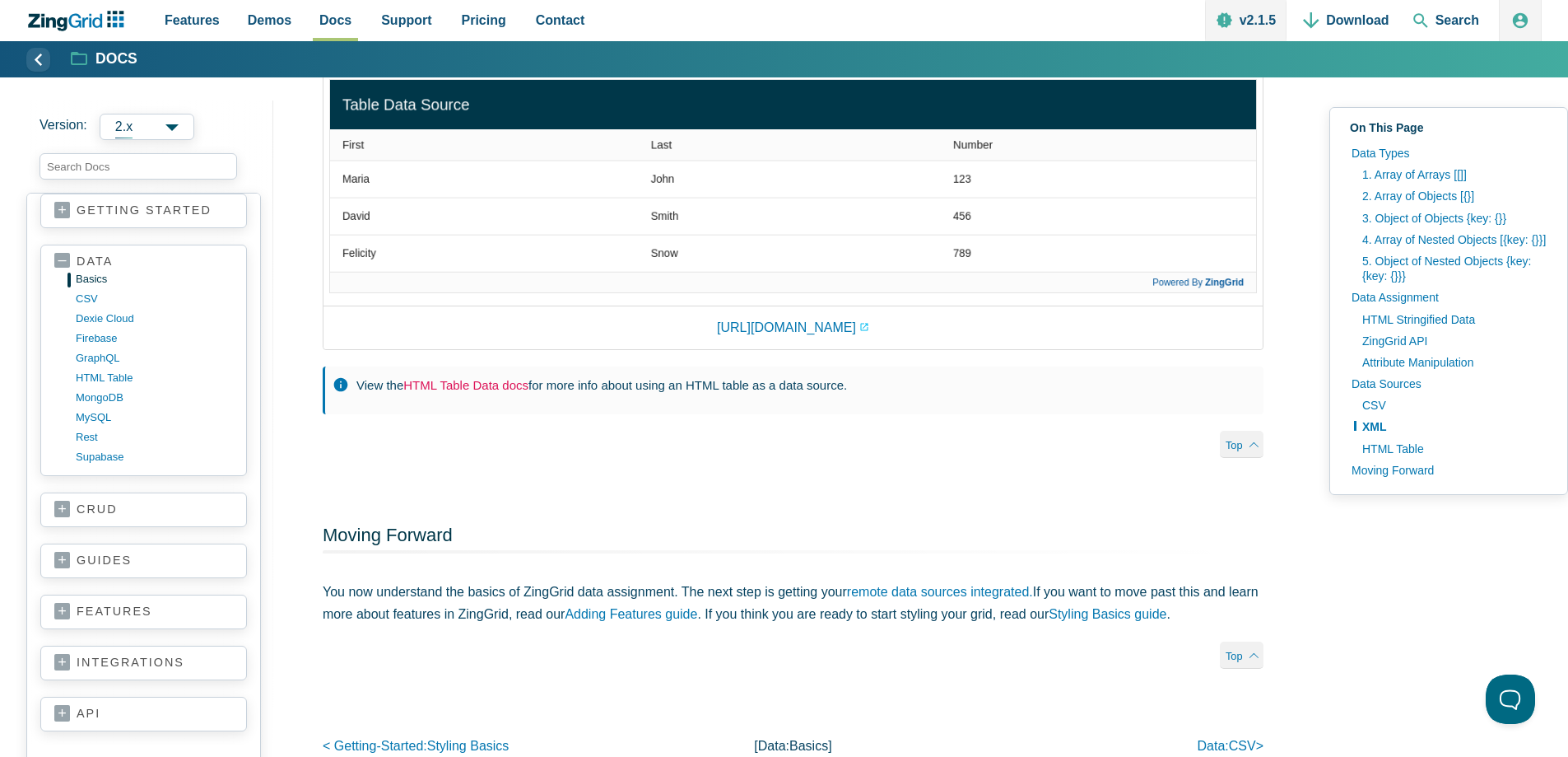
click at [487, 392] on link "HTML Table Data docs" at bounding box center [465, 385] width 125 height 14
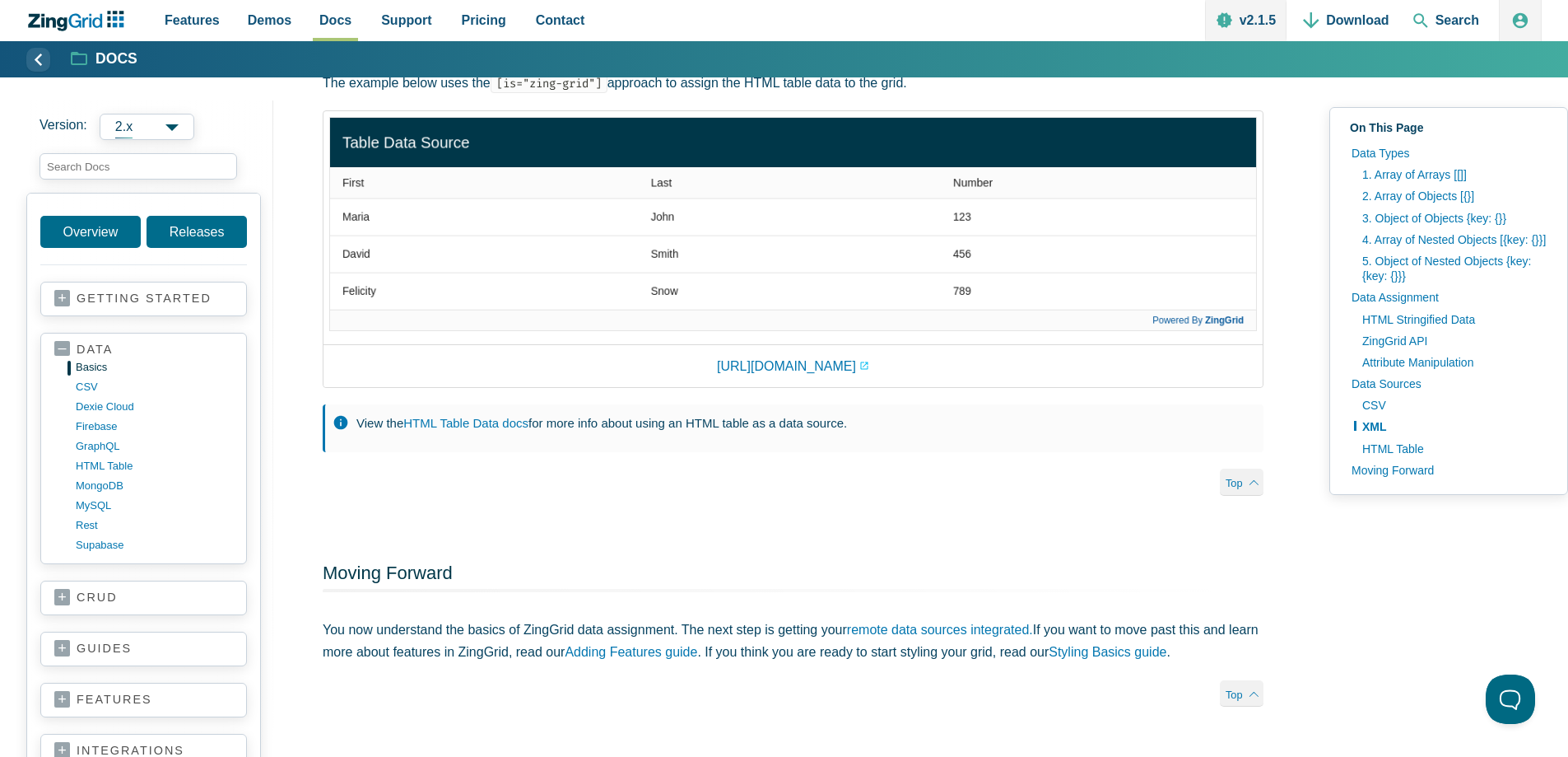
scroll to position [5106, 0]
